Goal: Task Accomplishment & Management: Use online tool/utility

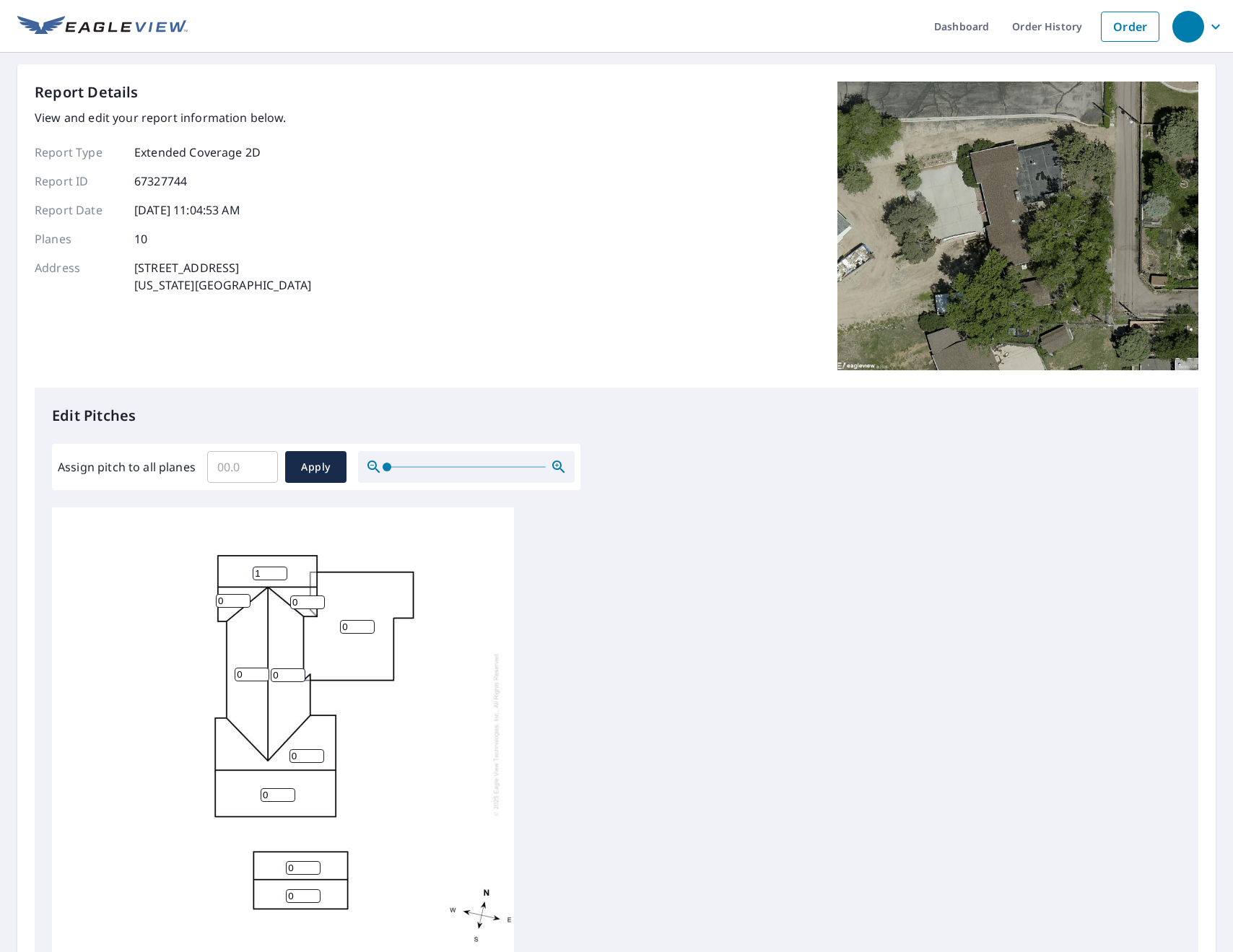
click at [283, 568] on input "1" at bounding box center [270, 573] width 35 height 14
click at [283, 568] on input "2" at bounding box center [270, 573] width 35 height 14
click at [283, 568] on input "3" at bounding box center [270, 573] width 35 height 14
type input "4"
click at [283, 568] on input "4" at bounding box center [270, 573] width 35 height 14
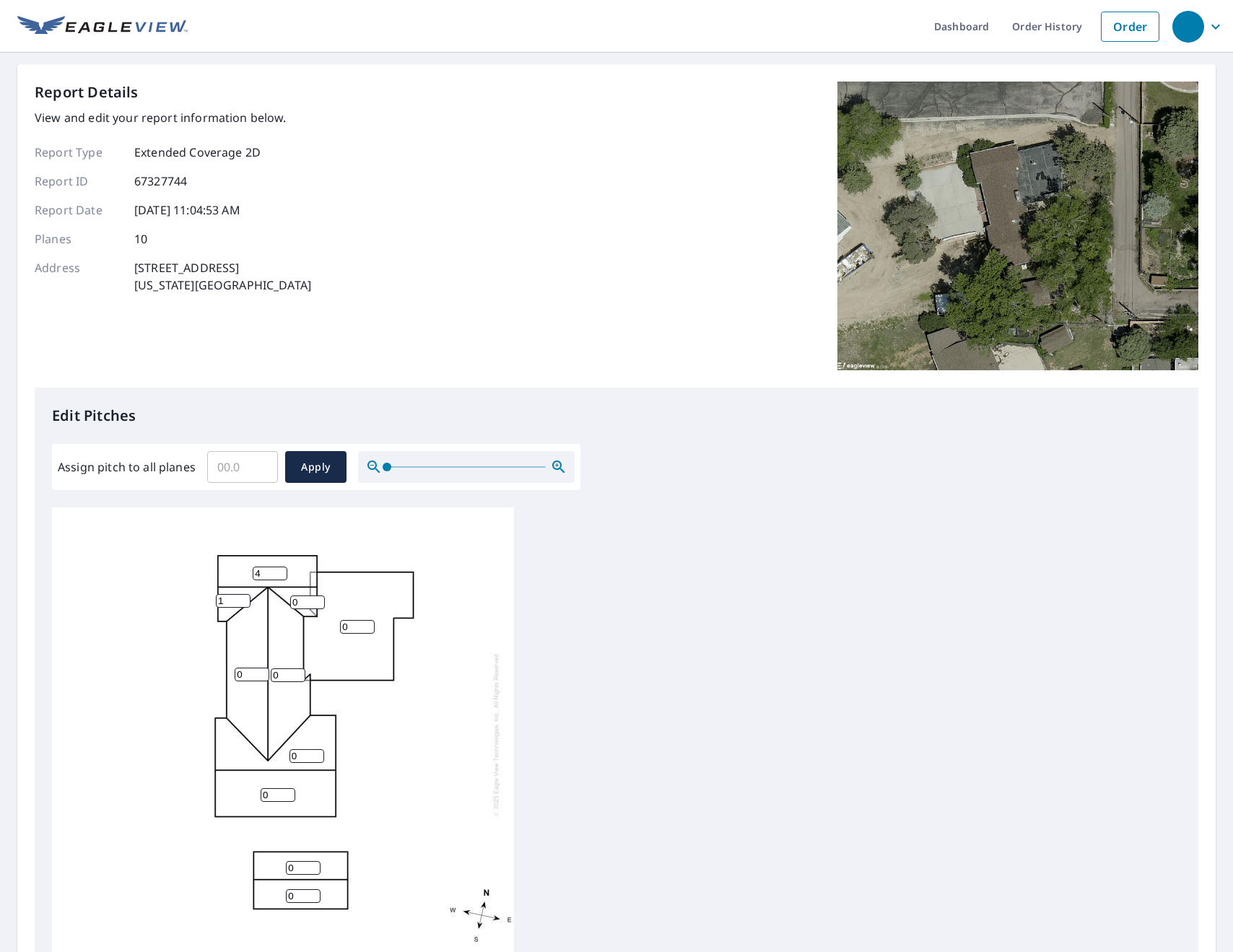
click at [245, 598] on input "1" at bounding box center [233, 601] width 35 height 14
click at [245, 598] on input "2" at bounding box center [233, 601] width 35 height 14
click at [245, 598] on input "3" at bounding box center [233, 601] width 35 height 14
type input "4"
click at [245, 598] on input "4" at bounding box center [233, 601] width 35 height 14
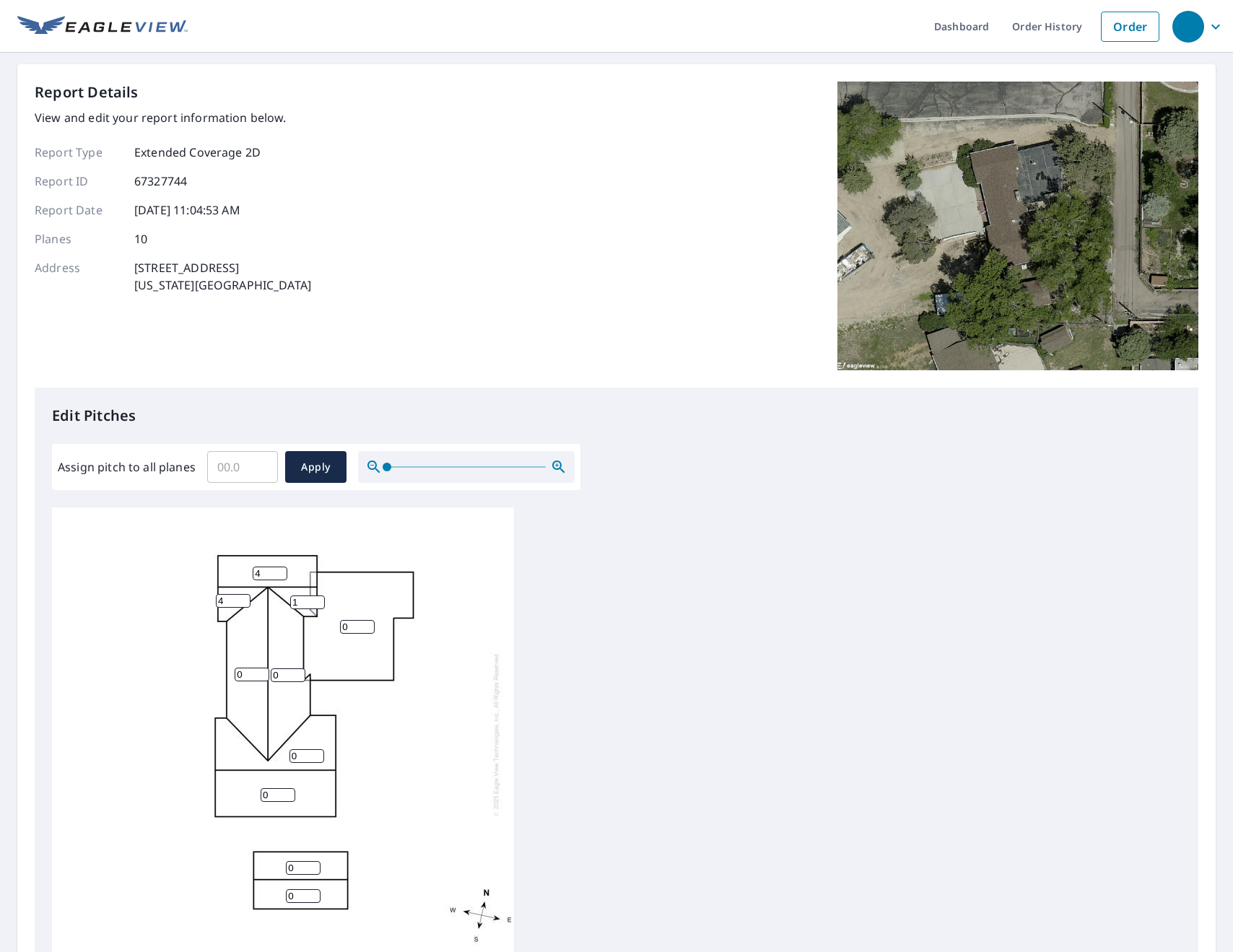
click at [319, 599] on input "1" at bounding box center [307, 602] width 35 height 14
click at [319, 599] on input "2" at bounding box center [307, 602] width 35 height 14
click at [319, 599] on input "3" at bounding box center [307, 602] width 35 height 14
type input "4"
click at [319, 599] on input "4" at bounding box center [307, 602] width 35 height 14
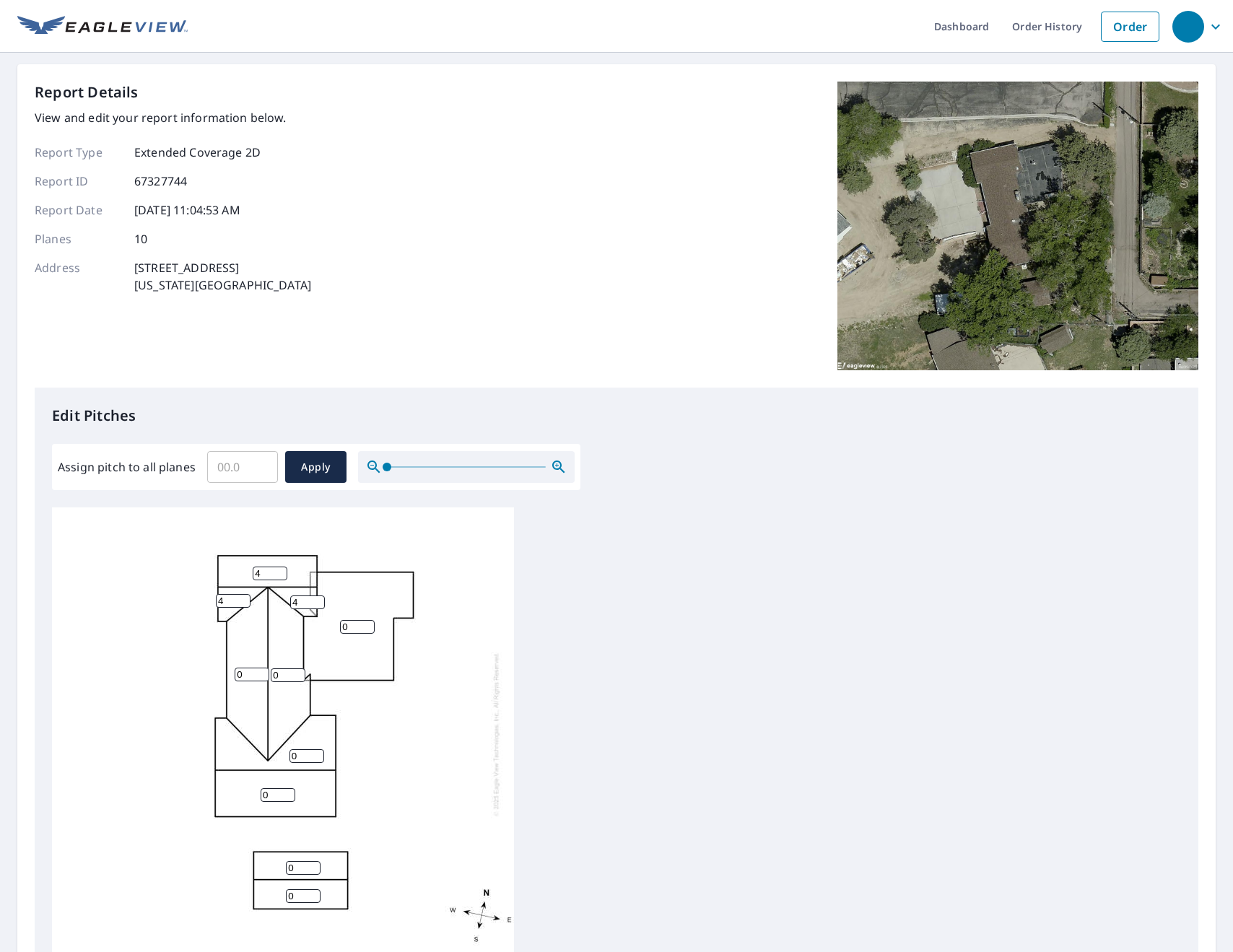
type input "1"
click at [371, 623] on input "1" at bounding box center [357, 626] width 35 height 14
click at [264, 670] on input "1" at bounding box center [251, 674] width 35 height 14
click at [264, 670] on input "2" at bounding box center [251, 674] width 35 height 14
click at [264, 670] on input "3" at bounding box center [251, 674] width 35 height 14
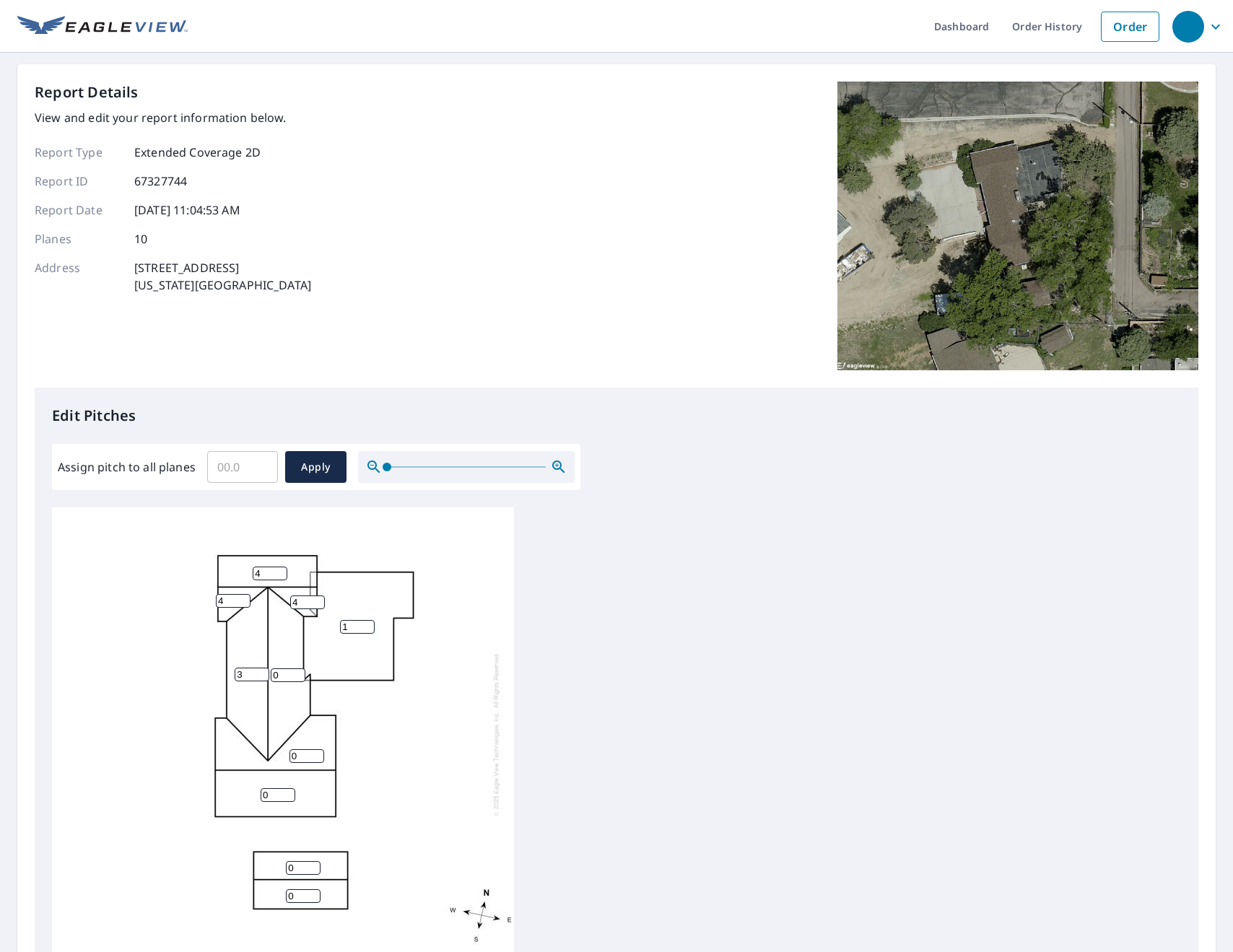
type input "4"
click at [264, 670] on input "4" at bounding box center [251, 674] width 35 height 14
click at [297, 674] on input "1" at bounding box center [288, 675] width 35 height 14
click at [298, 674] on input "2" at bounding box center [288, 675] width 35 height 14
click at [298, 674] on input "3" at bounding box center [288, 675] width 35 height 14
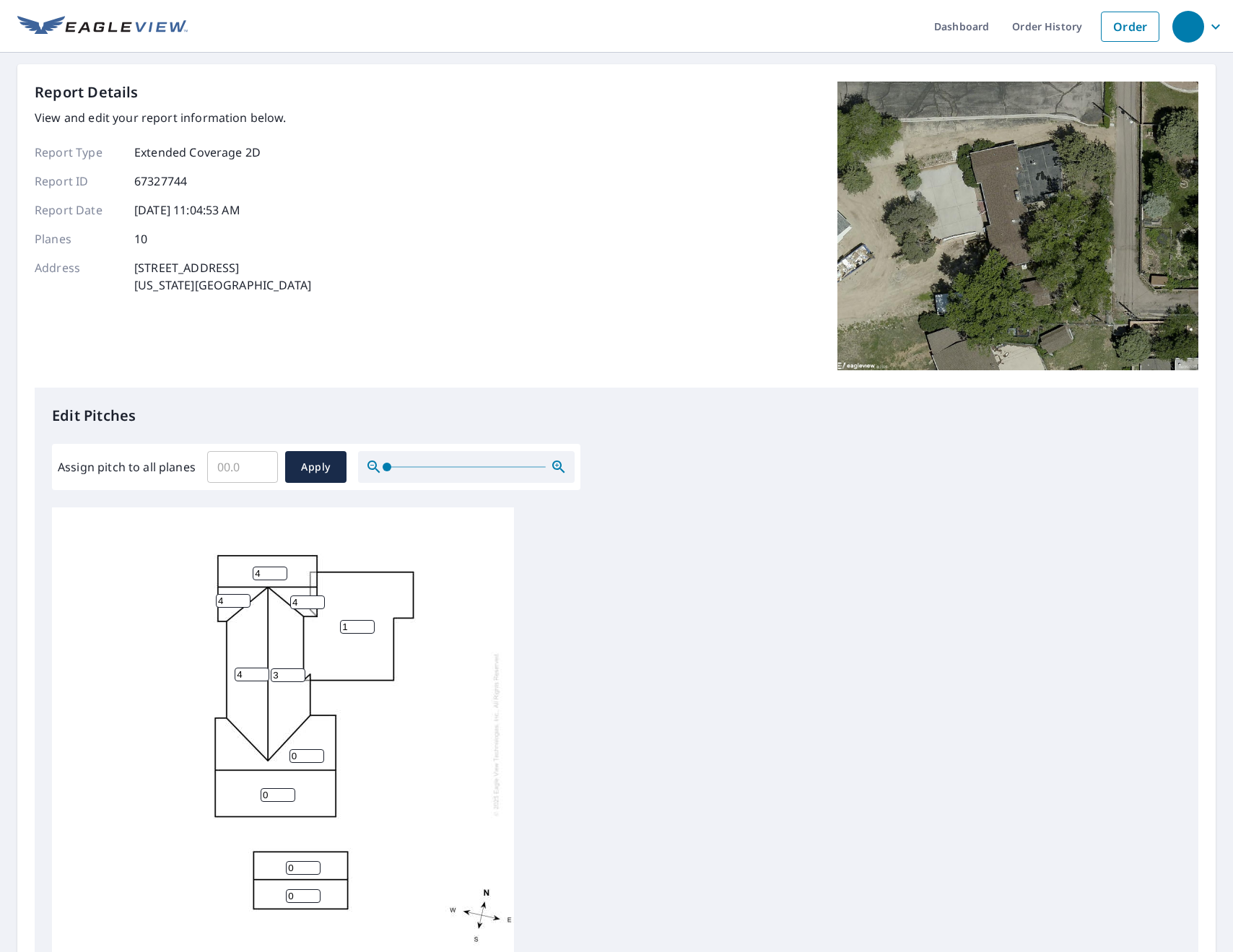
type input "4"
click at [297, 674] on input "4" at bounding box center [288, 675] width 35 height 14
click at [318, 752] on input "1" at bounding box center [306, 756] width 35 height 14
click at [318, 752] on input "2" at bounding box center [306, 756] width 35 height 14
click at [318, 752] on input "3" at bounding box center [306, 756] width 35 height 14
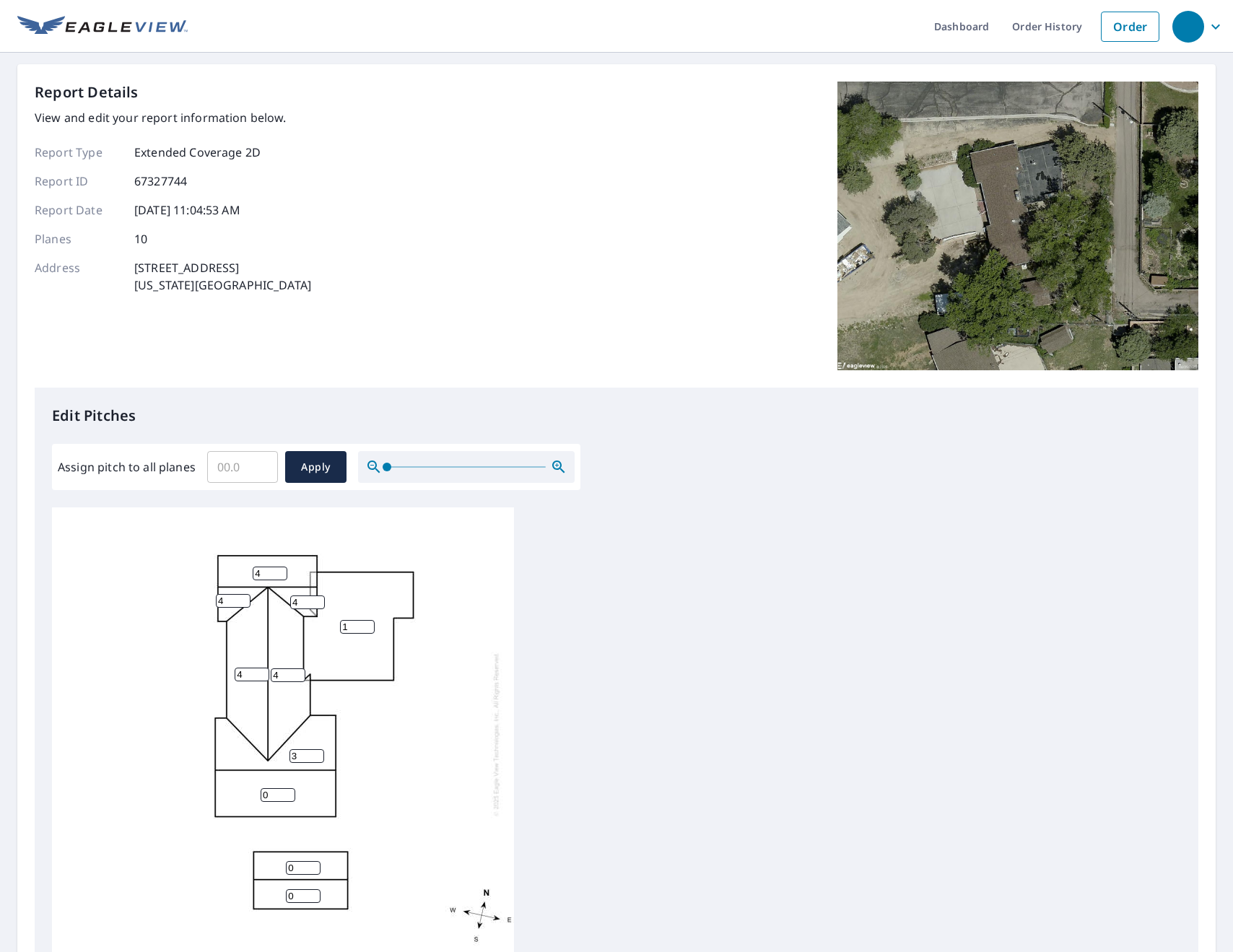
type input "4"
click at [318, 752] on input "4" at bounding box center [306, 756] width 35 height 14
click at [292, 791] on input "1" at bounding box center [278, 795] width 35 height 14
click at [292, 791] on input "2" at bounding box center [278, 795] width 35 height 14
click at [292, 791] on input "3" at bounding box center [278, 795] width 35 height 14
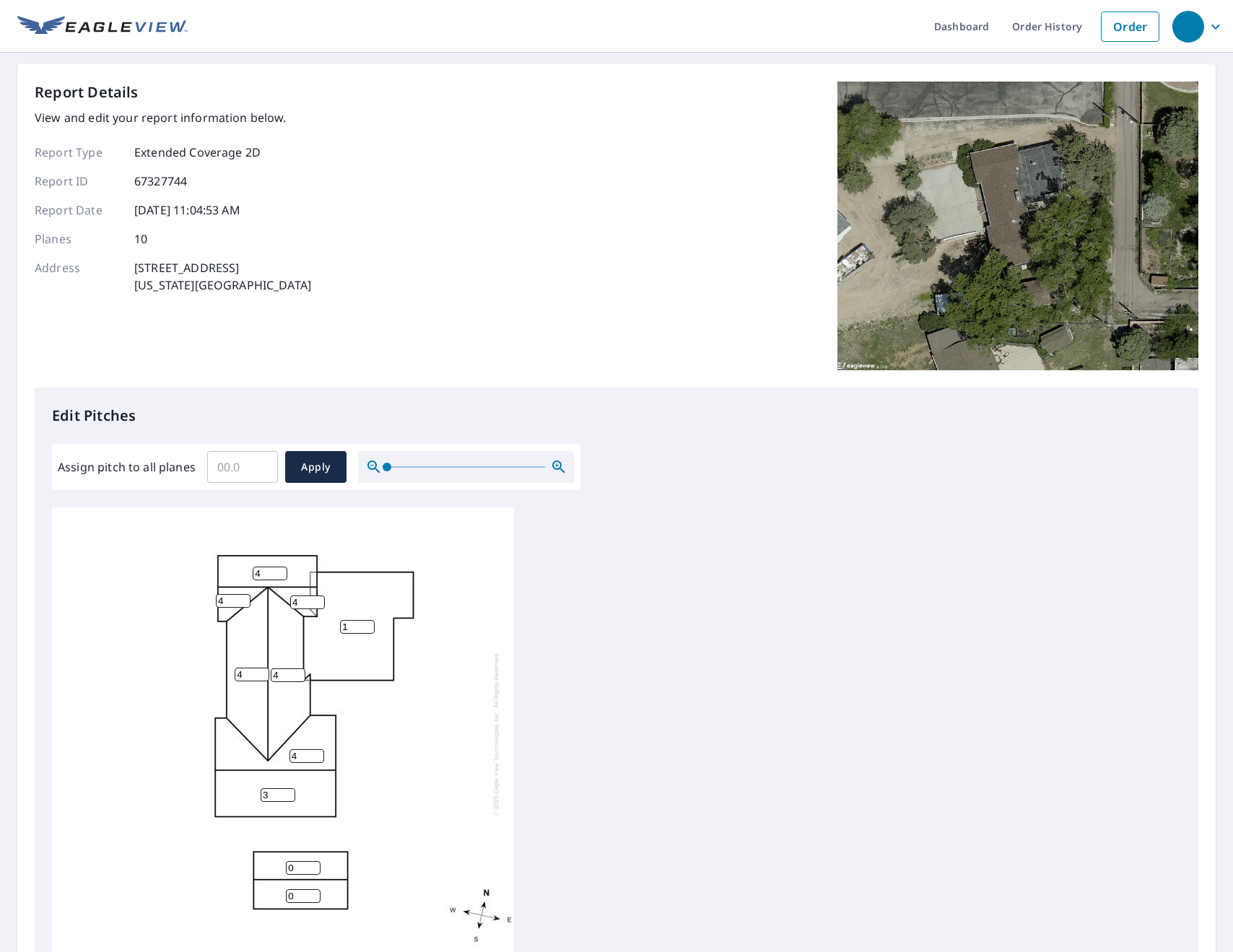
type input "4"
click at [292, 791] on input "4" at bounding box center [278, 795] width 35 height 14
click at [316, 865] on input "1" at bounding box center [302, 868] width 35 height 14
click at [316, 864] on input "2" at bounding box center [302, 868] width 35 height 14
click at [316, 864] on input "3" at bounding box center [302, 868] width 35 height 14
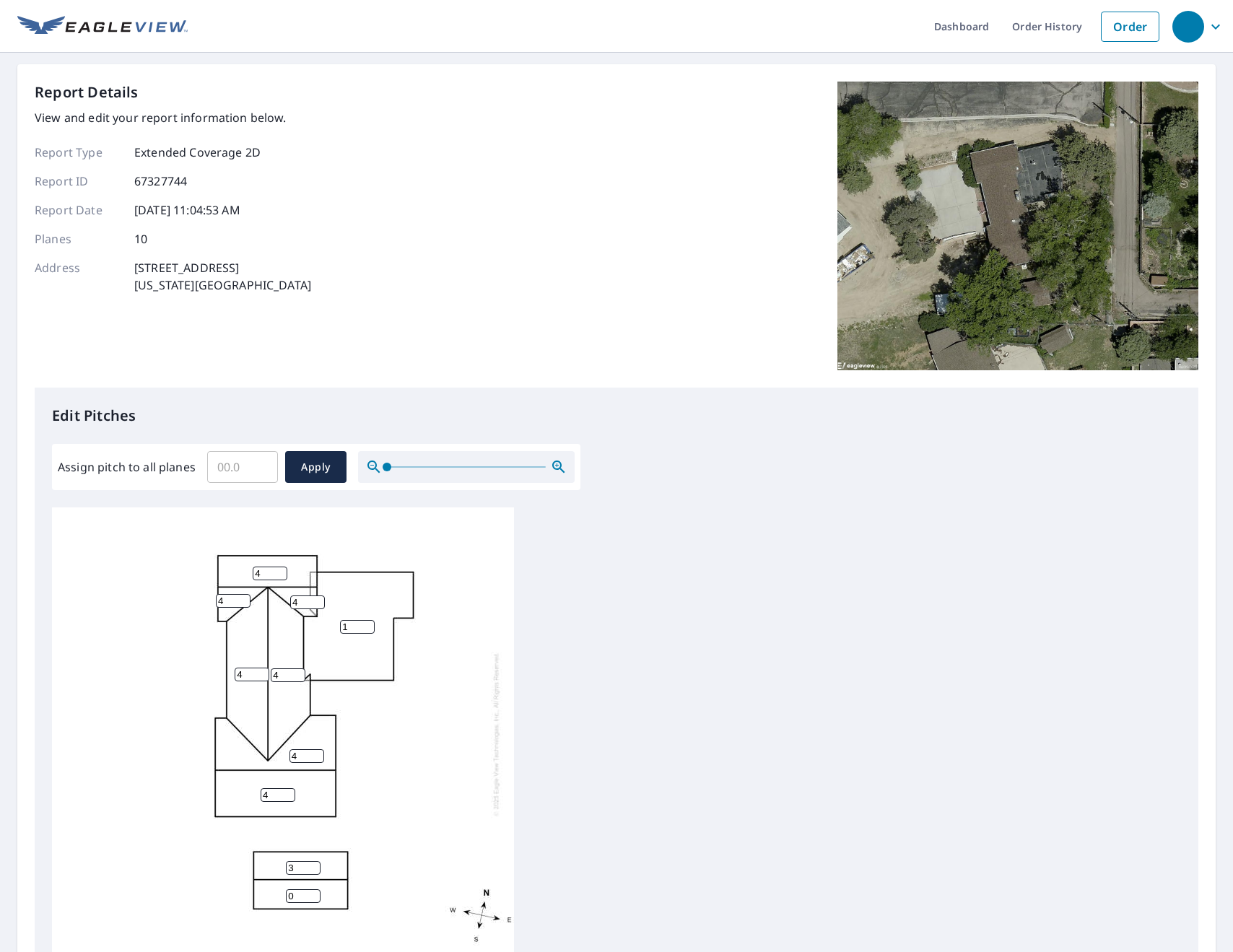
type input "4"
click at [316, 864] on input "4" at bounding box center [302, 868] width 35 height 14
click at [316, 893] on input "1" at bounding box center [302, 896] width 35 height 14
click at [316, 893] on input "2" at bounding box center [302, 896] width 35 height 14
click at [316, 893] on input "3" at bounding box center [302, 896] width 35 height 14
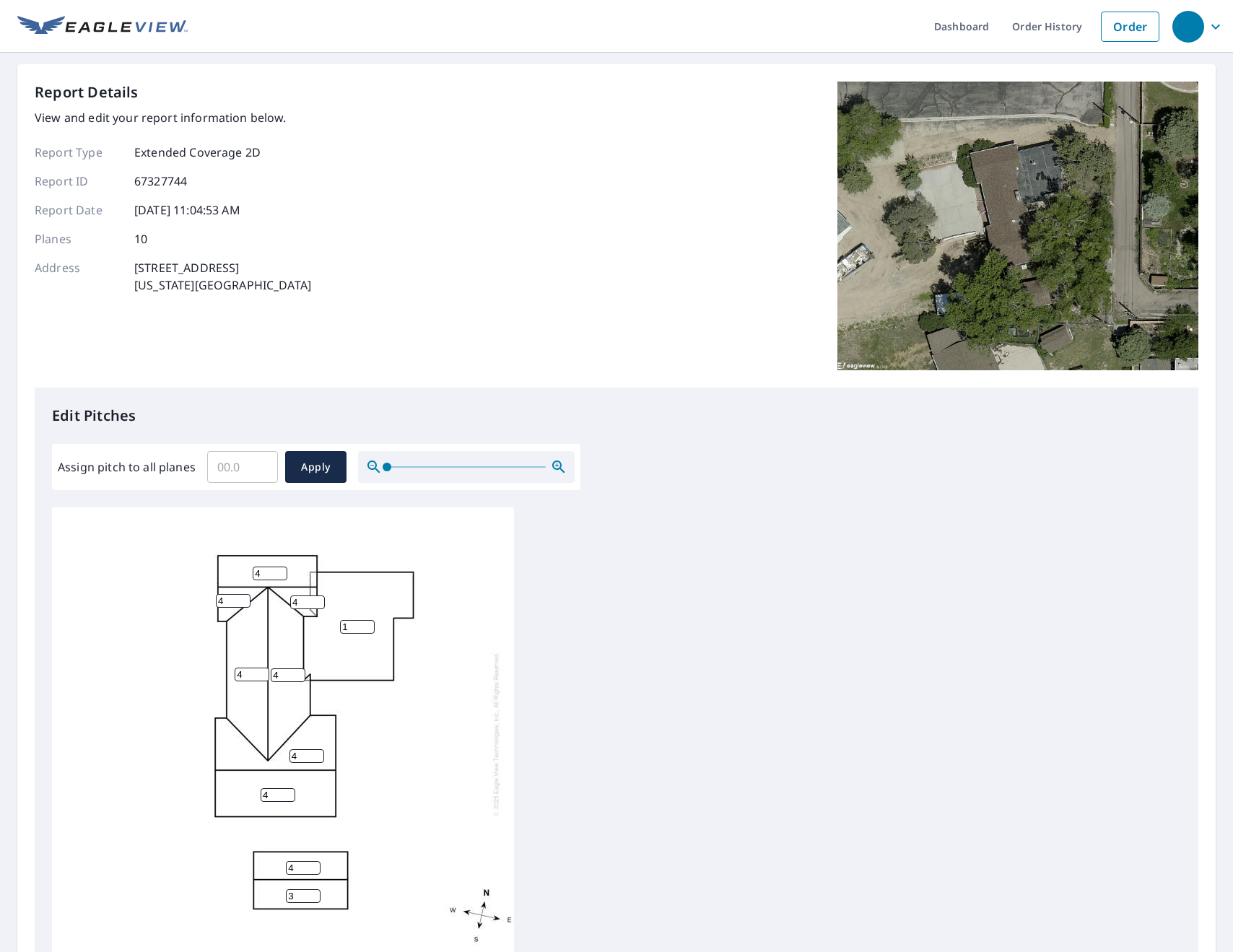
type input "4"
click at [316, 893] on input "4" at bounding box center [302, 896] width 35 height 14
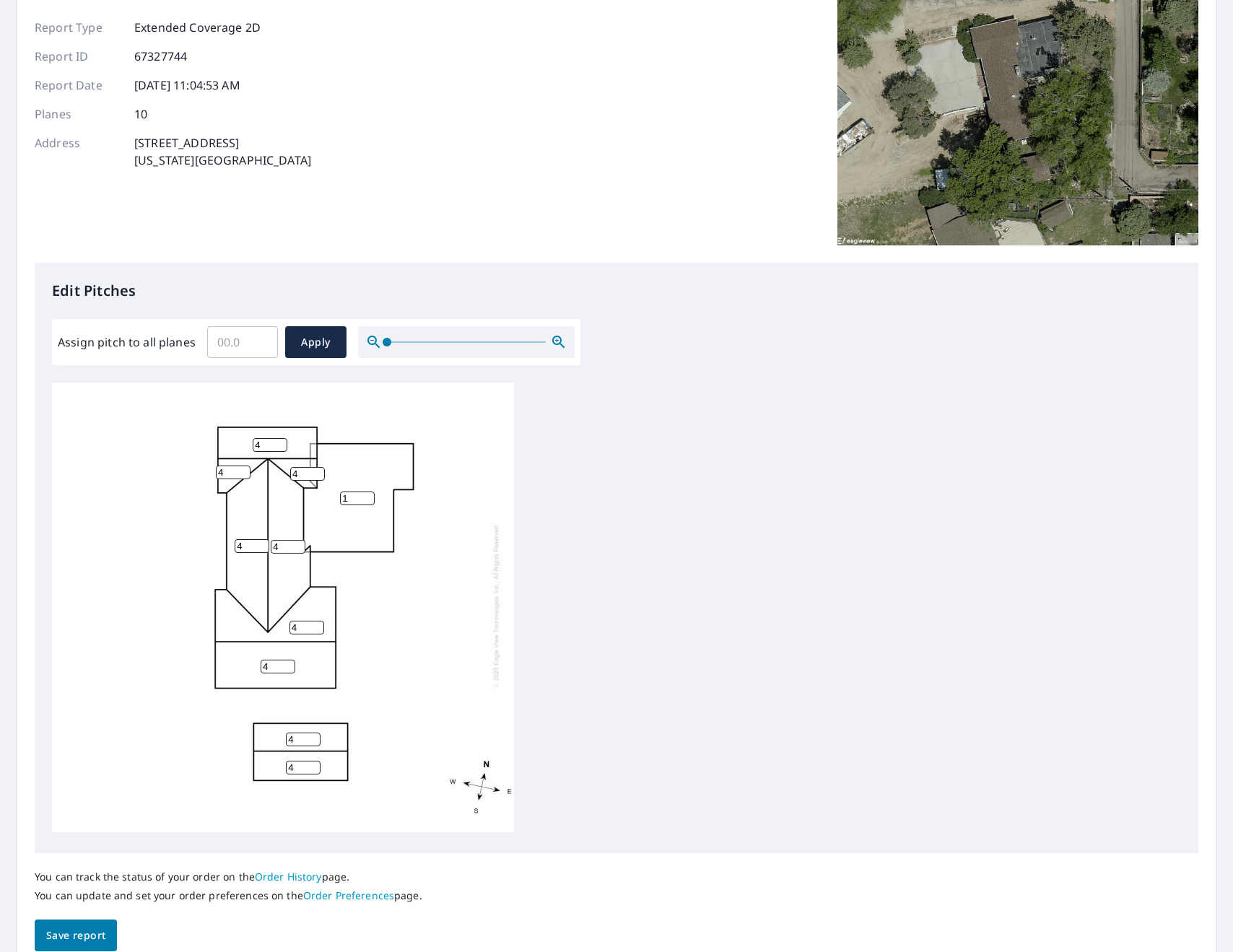
scroll to position [189, 0]
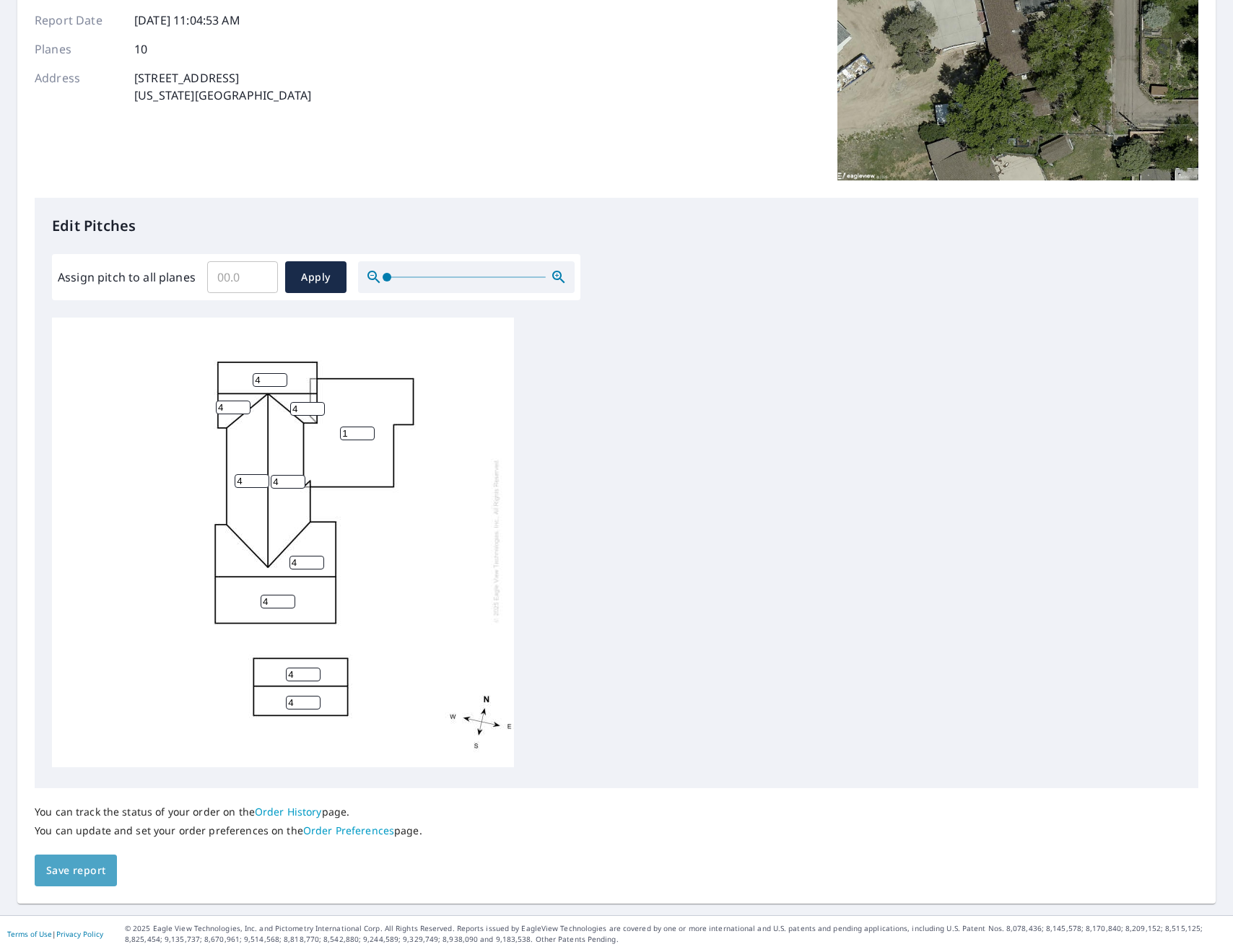
click at [91, 868] on span "Save report" at bounding box center [76, 870] width 60 height 18
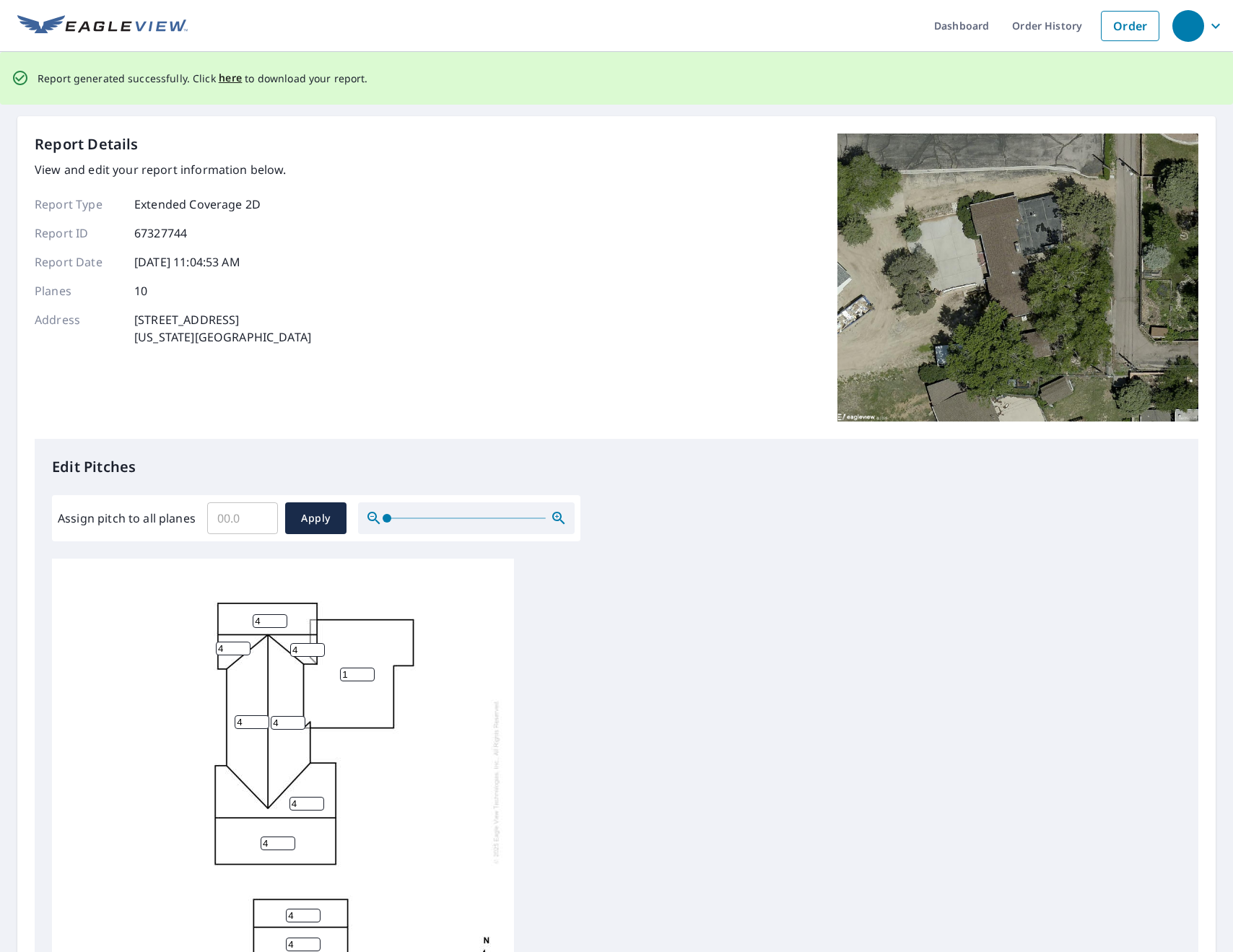
scroll to position [0, 0]
click at [228, 80] on span "here" at bounding box center [231, 79] width 24 height 18
